Goal: Transaction & Acquisition: Purchase product/service

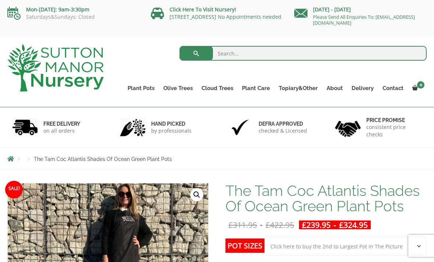
click at [0, 0] on link "The Atlantis Pots" at bounding box center [0, 0] width 0 height 0
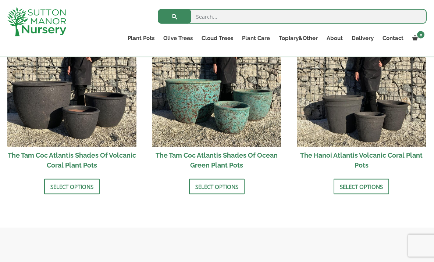
scroll to position [673, 0]
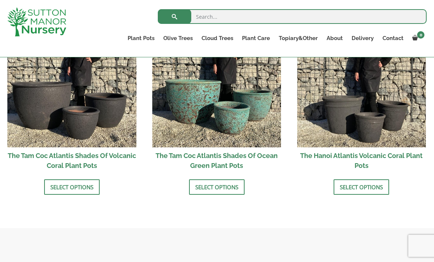
click at [35, 116] on img at bounding box center [71, 82] width 129 height 129
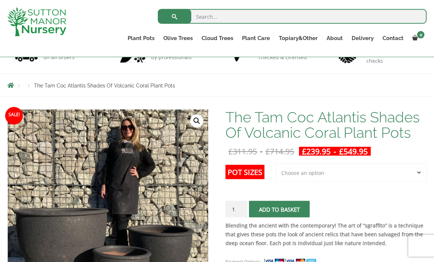
scroll to position [61, 0]
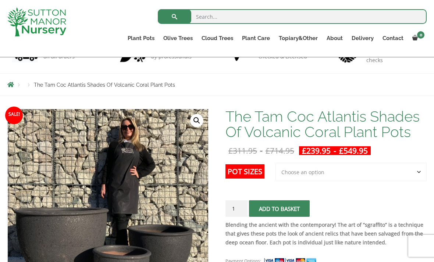
click at [410, 171] on select "Choose an option 3rd to Largest Pot In The Picture 2nd to Largest Pot In The Pi…" at bounding box center [351, 172] width 151 height 18
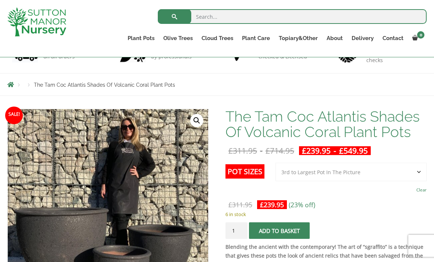
click at [405, 169] on select "Choose an option 3rd to Largest Pot In The Picture 2nd to Largest Pot In The Pi…" at bounding box center [351, 172] width 151 height 18
select select "Largest pot In The Picture"
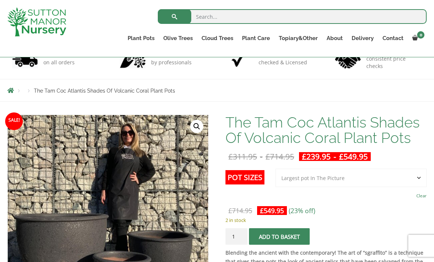
scroll to position [0, 0]
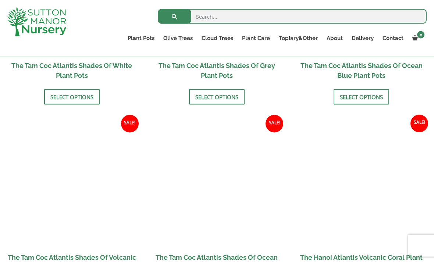
scroll to position [572, 0]
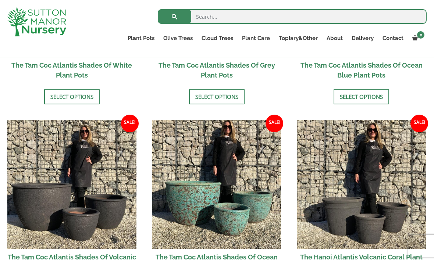
click at [192, 208] on img at bounding box center [216, 184] width 129 height 129
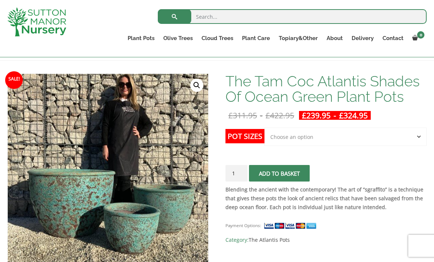
scroll to position [91, 0]
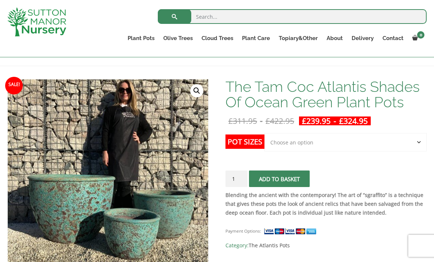
click at [365, 146] on select "Choose an option Click here to buy the 3rd to Largest Pot In The Picture Click …" at bounding box center [346, 142] width 162 height 18
click at [414, 141] on select "Choose an option Click here to buy the 3rd to Largest Pot In The Picture Click …" at bounding box center [346, 142] width 162 height 18
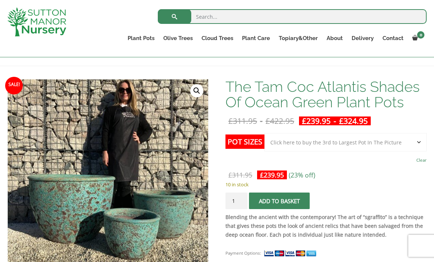
click at [331, 119] on bdi "£ 239.95" at bounding box center [316, 121] width 29 height 10
click at [401, 138] on select "Choose an option Click here to buy the 3rd to Largest Pot In The Picture Click …" at bounding box center [346, 142] width 162 height 18
click at [244, 141] on label "Pot Sizes" at bounding box center [245, 142] width 39 height 14
click at [265, 141] on select "Choose an option Click here to buy the 3rd to Largest Pot In The Picture Click …" at bounding box center [346, 142] width 162 height 18
click at [248, 174] on bdi "£ 422.95" at bounding box center [241, 175] width 24 height 9
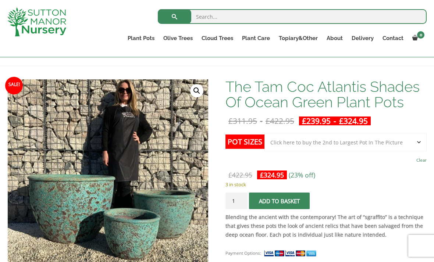
click at [240, 145] on label "Pot Sizes" at bounding box center [245, 142] width 39 height 14
click at [265, 145] on select "Choose an option Click here to buy the 3rd to Largest Pot In The Picture Click …" at bounding box center [346, 142] width 162 height 18
select select "Click here to buy the 3rd to Largest Pot In The Picture"
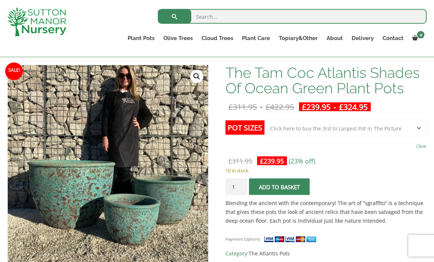
scroll to position [101, 0]
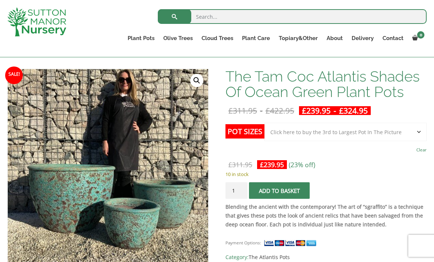
click at [417, 148] on link "Clear" at bounding box center [422, 150] width 10 height 10
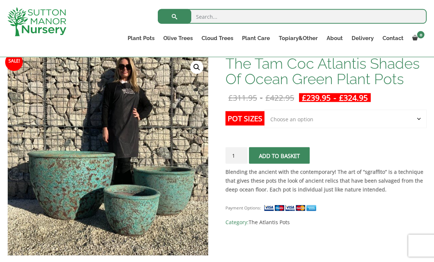
scroll to position [117, 0]
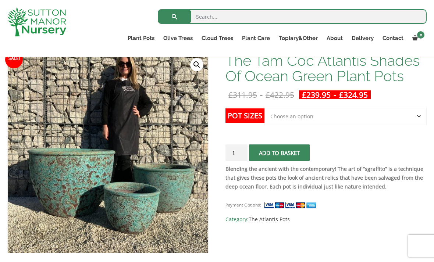
click at [285, 117] on select "Choose an option Click here to buy the 3rd to Largest Pot In The Picture Click …" at bounding box center [346, 116] width 162 height 18
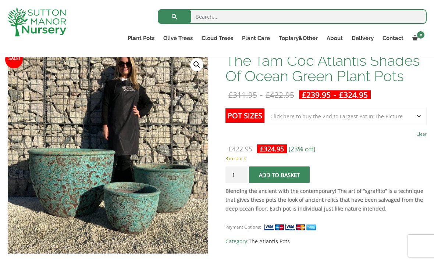
click at [323, 94] on bdi "£ 239.95" at bounding box center [316, 95] width 29 height 10
click at [298, 117] on select "Choose an option Click here to buy the 3rd to Largest Pot In The Picture Click …" at bounding box center [346, 116] width 162 height 18
select select "Click here to buy the 3rd to Largest Pot In The Picture"
click at [323, 92] on bdi "£ 239.95" at bounding box center [316, 95] width 29 height 10
click at [319, 120] on select "Choose an option Click here to buy the 3rd to Largest Pot In The Picture Click …" at bounding box center [346, 116] width 162 height 18
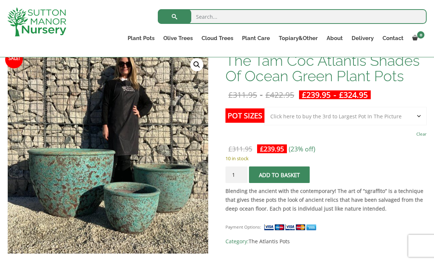
click at [417, 135] on link "Clear" at bounding box center [422, 134] width 10 height 10
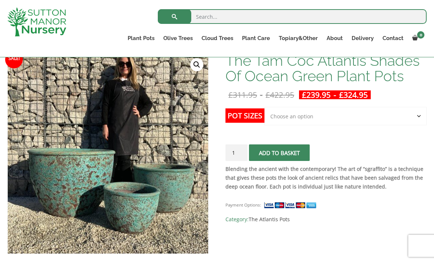
select select "Click here to buy the 2nd to Largest Pot In The Picture"
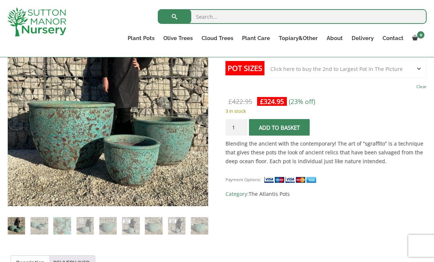
scroll to position [140, 0]
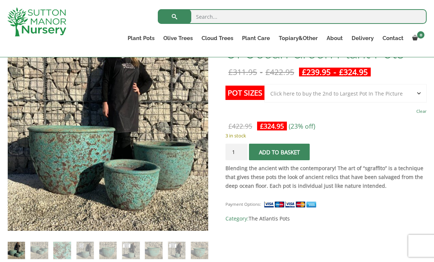
click at [418, 96] on select "Choose an option Click here to buy the 3rd to Largest Pot In The Picture Click …" at bounding box center [346, 93] width 162 height 18
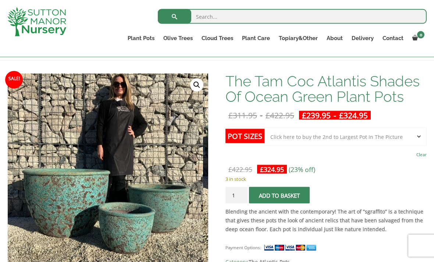
scroll to position [100, 0]
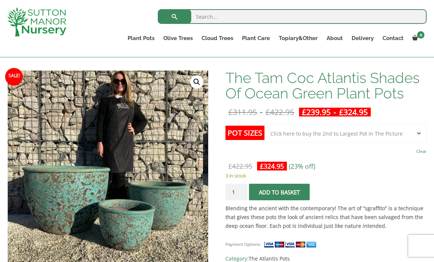
click at [420, 134] on select "Choose an option Click here to buy the 3rd to Largest Pot In The Picture Click …" at bounding box center [346, 133] width 162 height 18
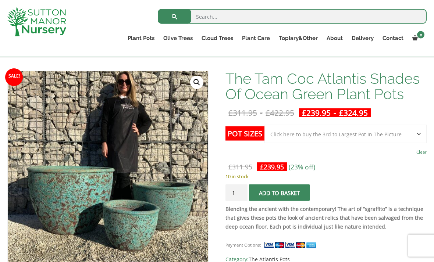
scroll to position [99, 0]
click at [415, 134] on select "Choose an option Click here to buy the 3rd to Largest Pot In The Picture Click …" at bounding box center [346, 134] width 162 height 18
select select "Click here to buy the 2nd to Largest Pot In The Picture"
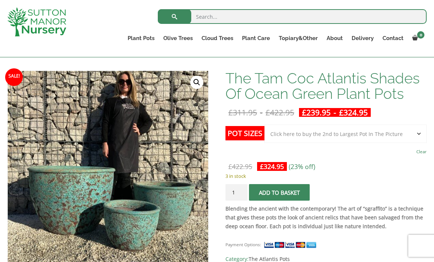
click at [290, 192] on button "Add to basket" at bounding box center [279, 192] width 61 height 17
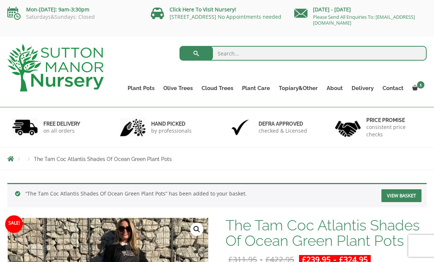
click at [407, 198] on link "View basket" at bounding box center [402, 196] width 40 height 13
